Goal: Learn about a topic

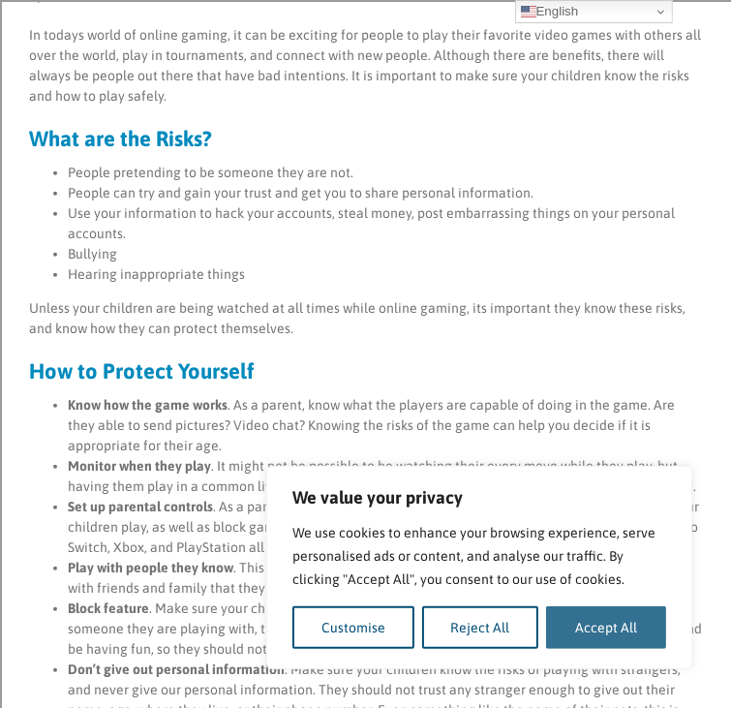
click at [569, 621] on button "Accept All" at bounding box center [606, 627] width 120 height 43
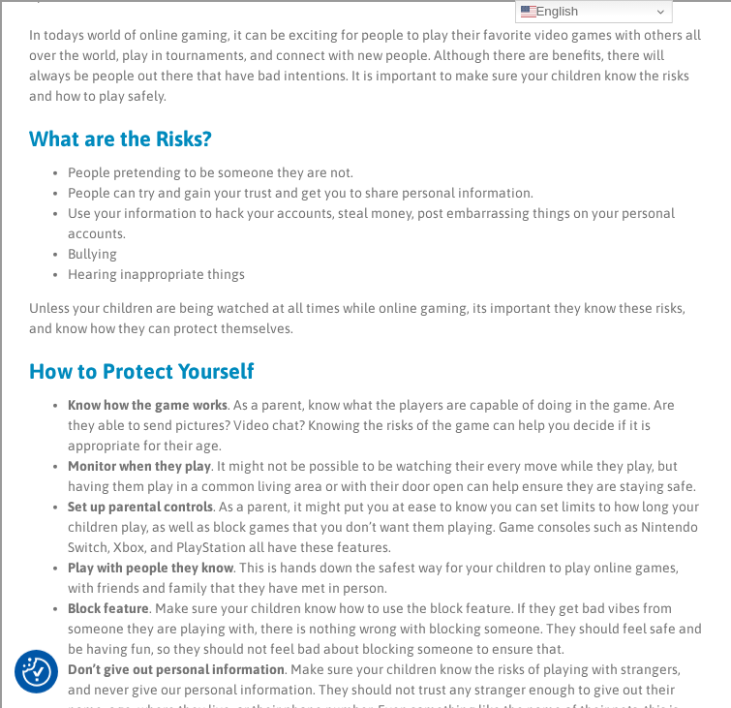
checkbox input "true"
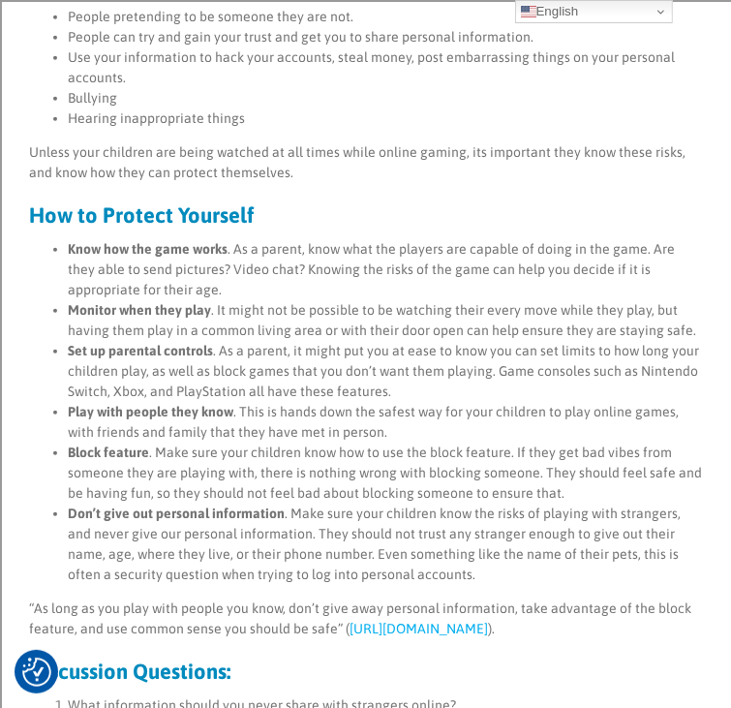
scroll to position [928, 0]
